Goal: Transaction & Acquisition: Purchase product/service

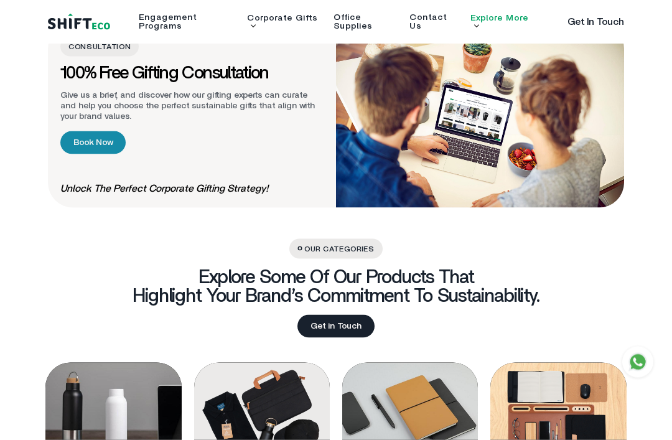
scroll to position [0, -2116]
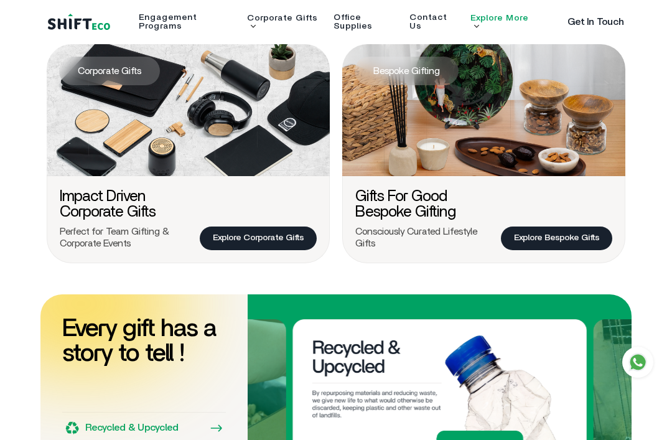
click at [266, 22] on link "Corporate Gifts" at bounding box center [282, 18] width 70 height 9
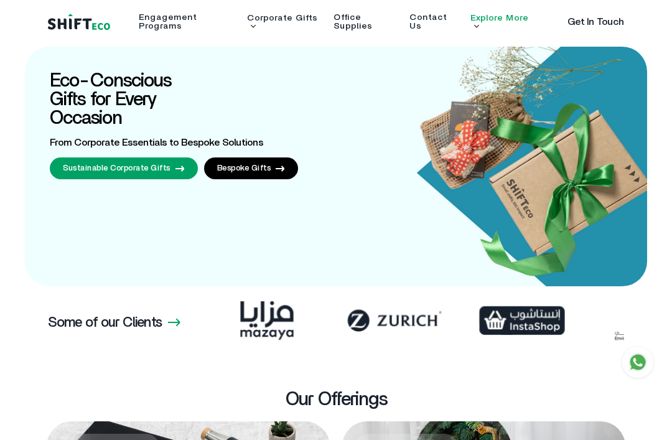
scroll to position [0, -47418]
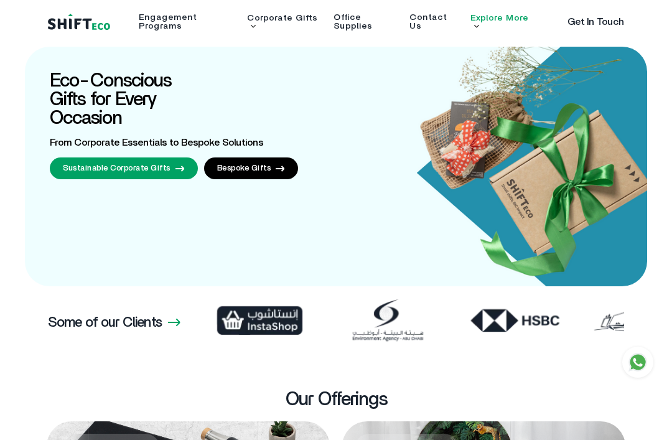
click at [158, 169] on link "Sustainable Corporate Gifts" at bounding box center [124, 168] width 148 height 22
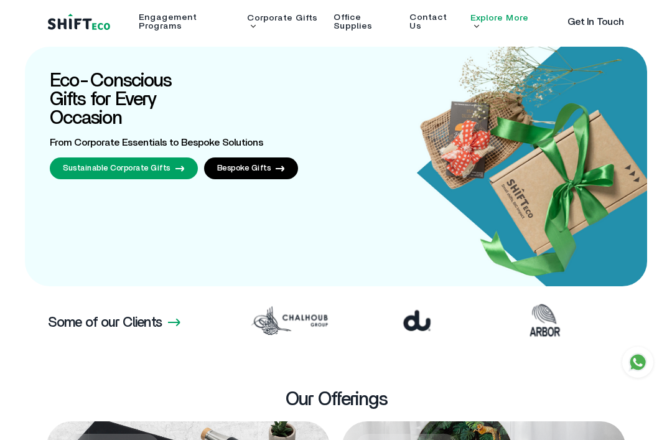
scroll to position [0, -42504]
